Goal: Navigation & Orientation: Find specific page/section

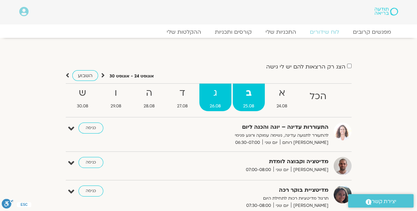
click at [218, 94] on strong "ג" at bounding box center [216, 93] width 32 height 16
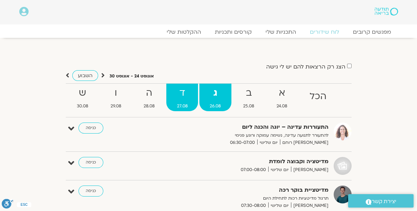
click at [182, 97] on strong "ד" at bounding box center [182, 93] width 32 height 16
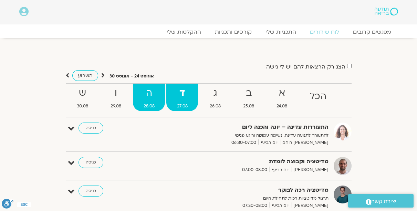
click at [147, 91] on strong "ה" at bounding box center [149, 93] width 32 height 16
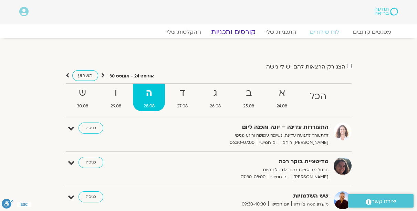
click at [238, 33] on link "קורסים ותכניות" at bounding box center [233, 32] width 61 height 8
